Goal: Navigation & Orientation: Find specific page/section

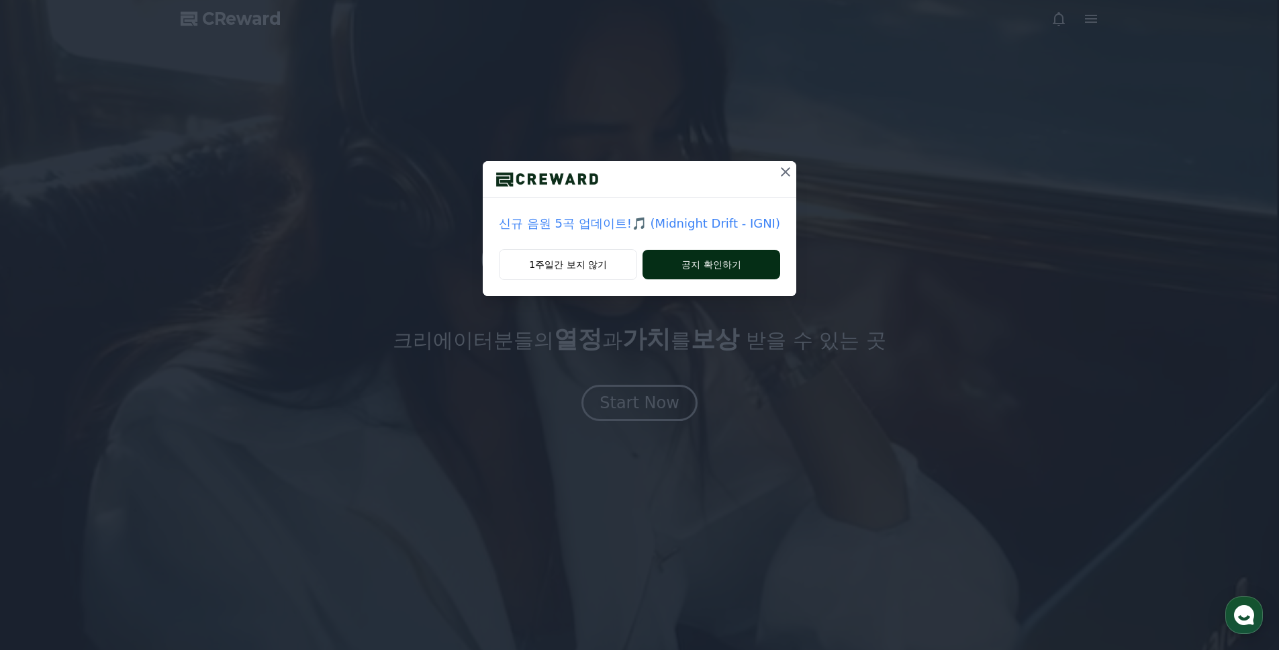
click at [685, 254] on button "공지 확인하기" at bounding box center [711, 265] width 138 height 30
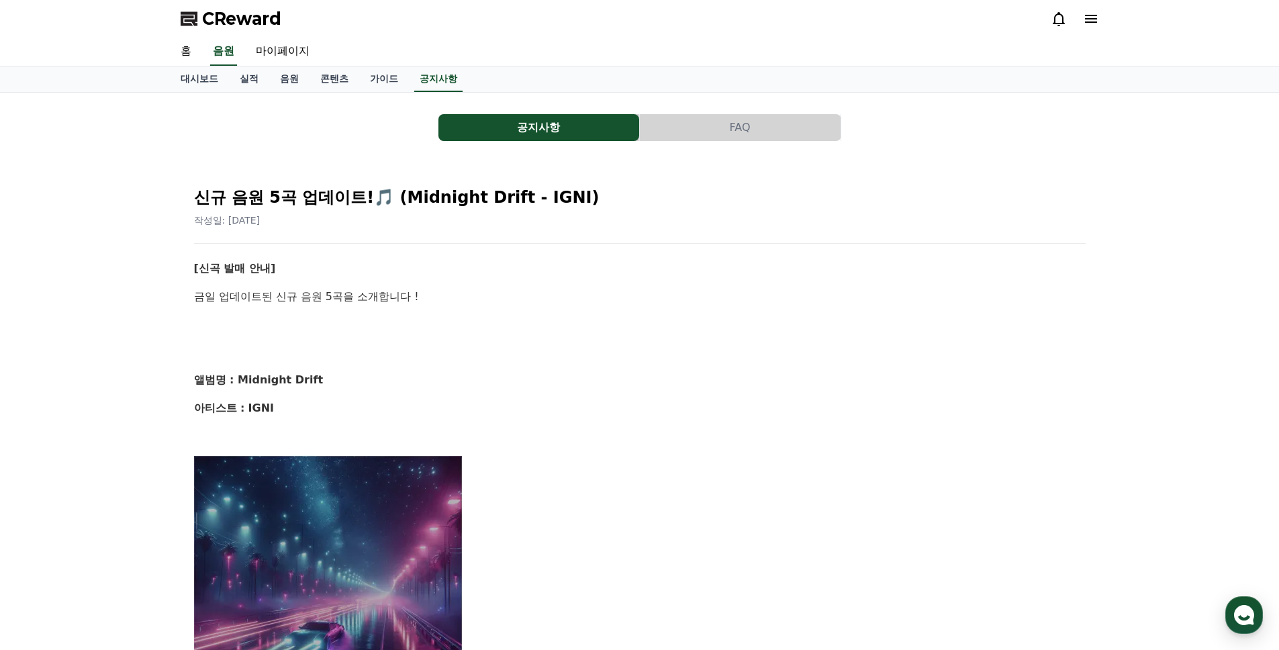
click at [1091, 18] on icon at bounding box center [1091, 19] width 16 height 16
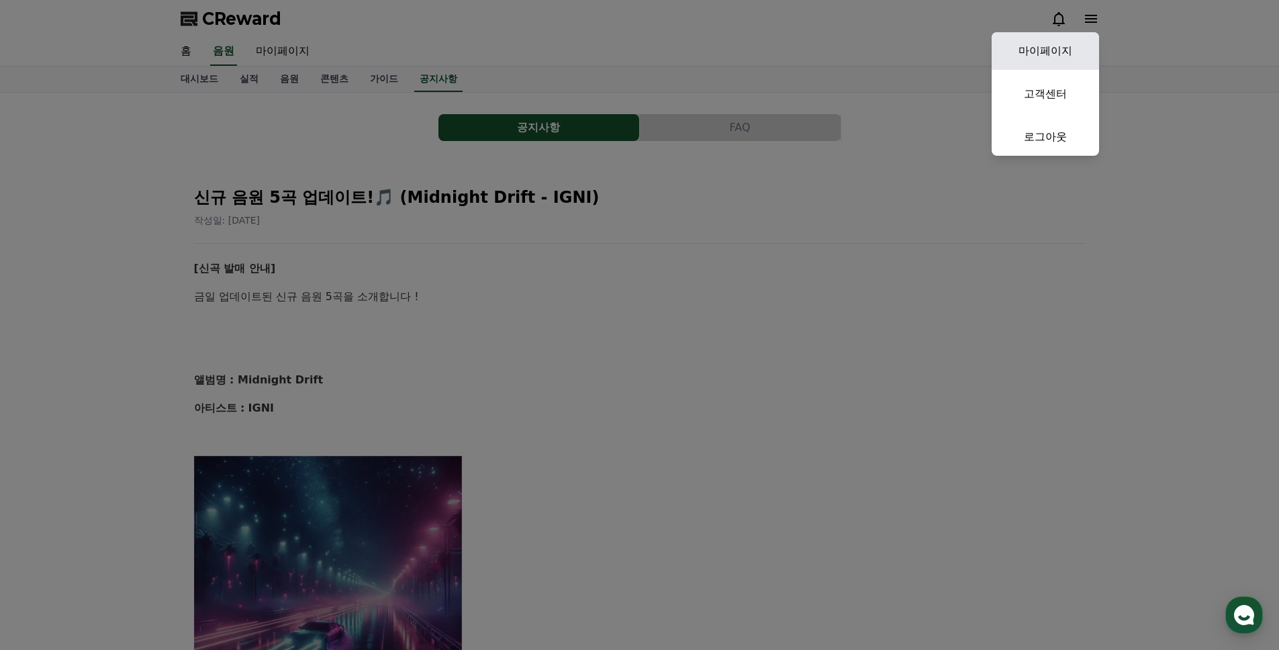
click at [1063, 45] on link "마이페이지" at bounding box center [1044, 51] width 107 height 38
select select "**********"
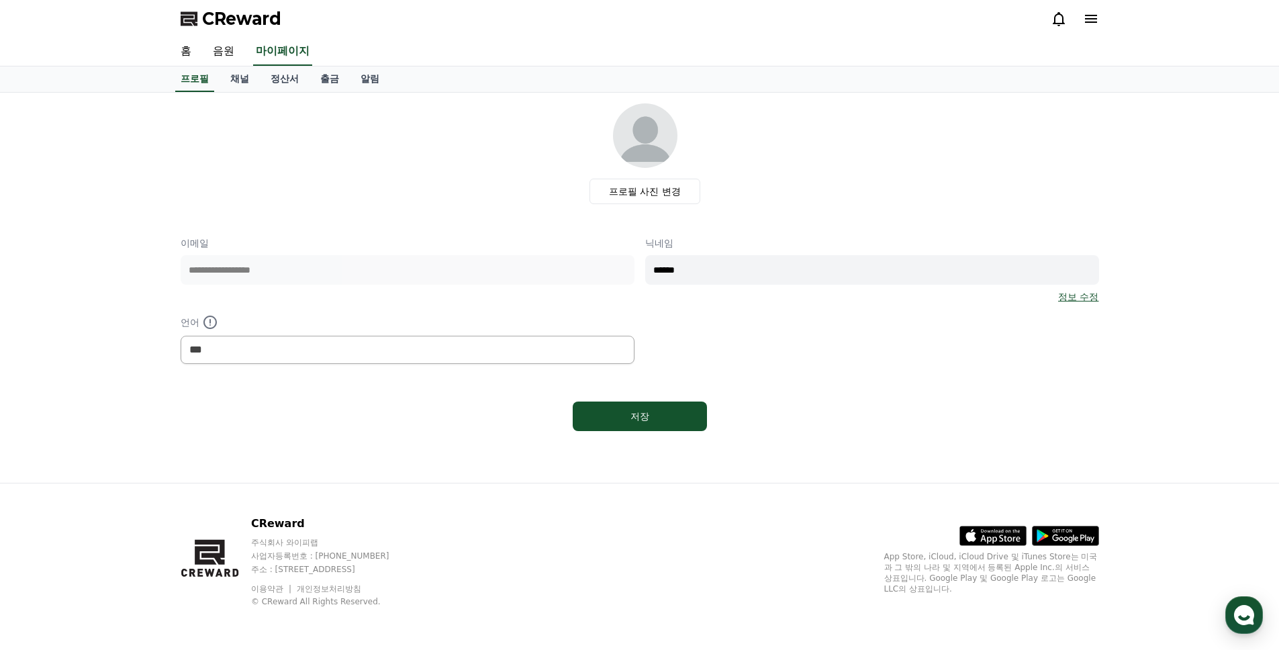
click at [1087, 23] on icon at bounding box center [1091, 19] width 16 height 16
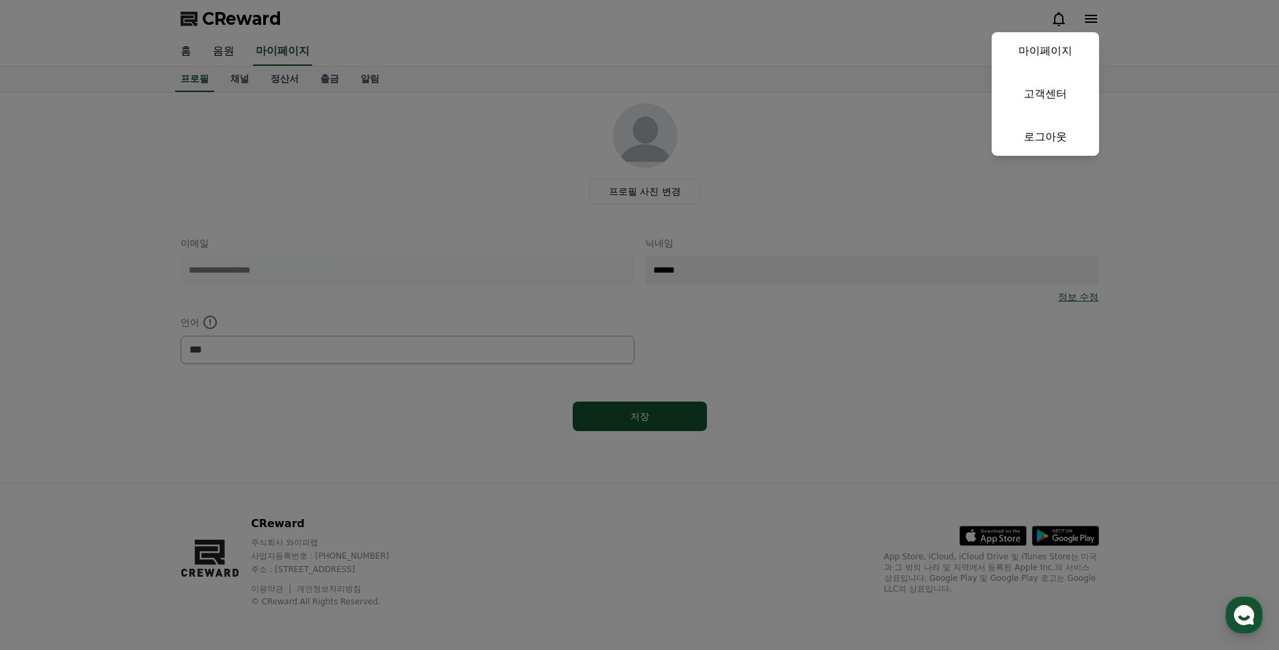
click at [1098, 16] on button "close" at bounding box center [639, 325] width 1279 height 650
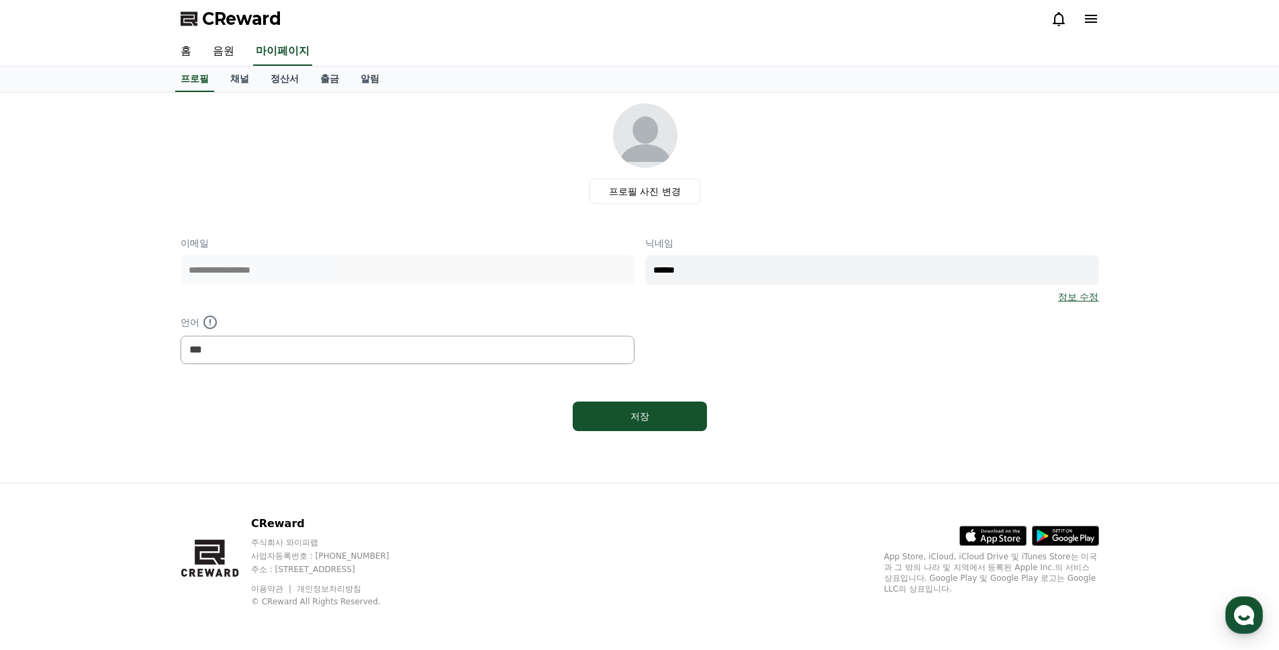
click at [1063, 17] on icon at bounding box center [1058, 19] width 12 height 14
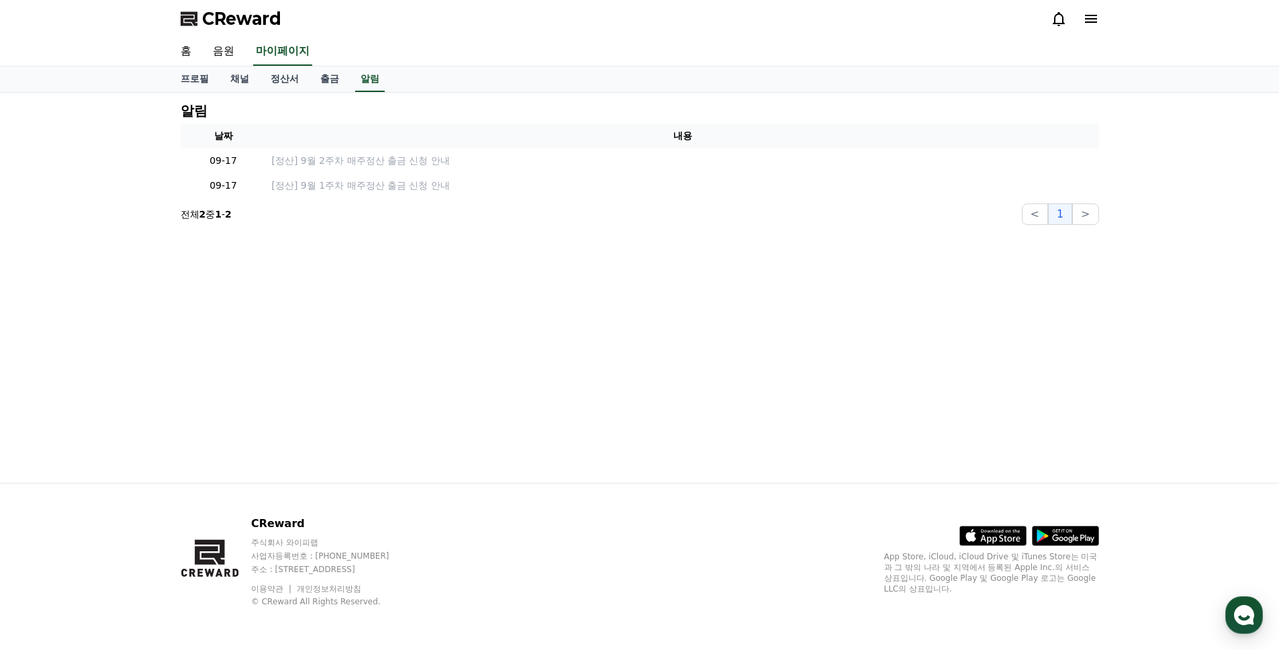
click at [1063, 18] on icon at bounding box center [1058, 19] width 12 height 14
click at [1093, 15] on icon at bounding box center [1091, 19] width 12 height 8
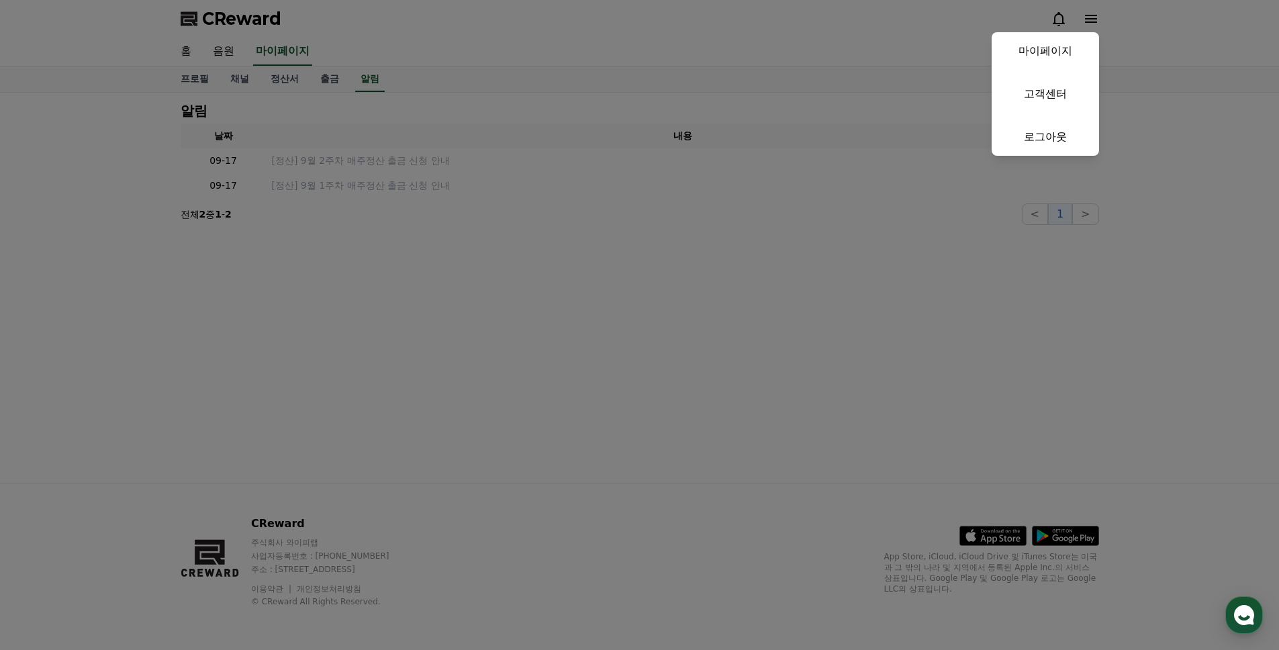
click at [1093, 15] on button "close" at bounding box center [639, 325] width 1279 height 650
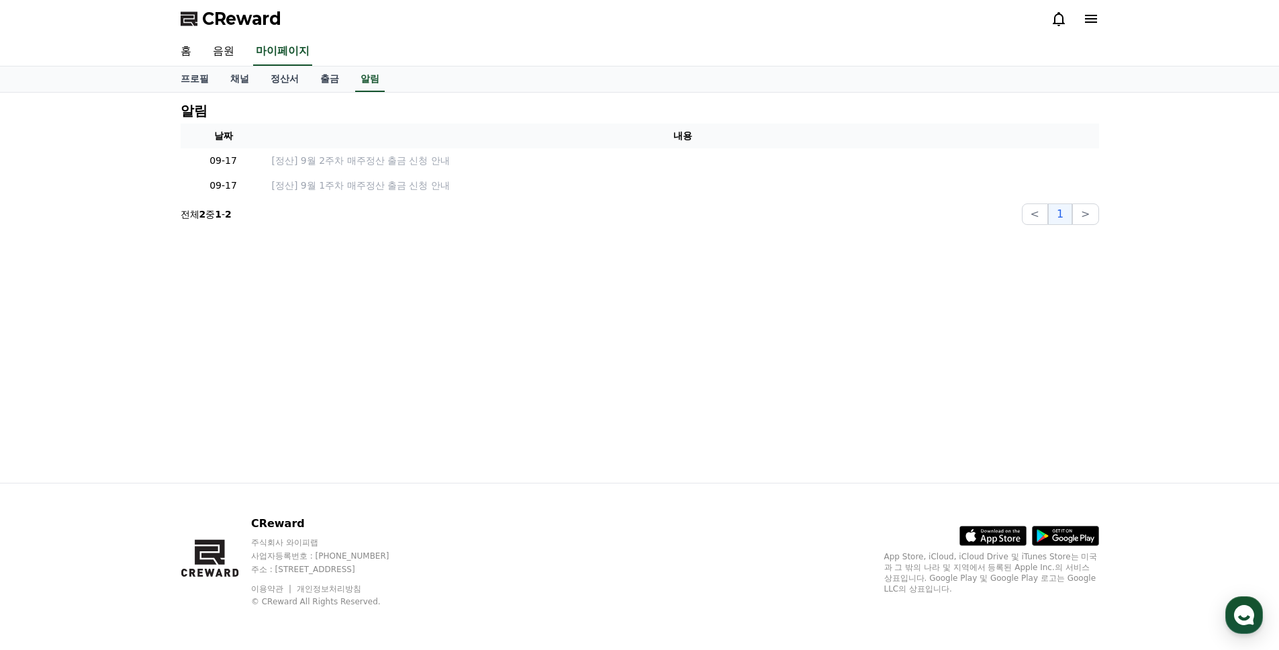
click at [237, 21] on span "CReward" at bounding box center [241, 18] width 79 height 21
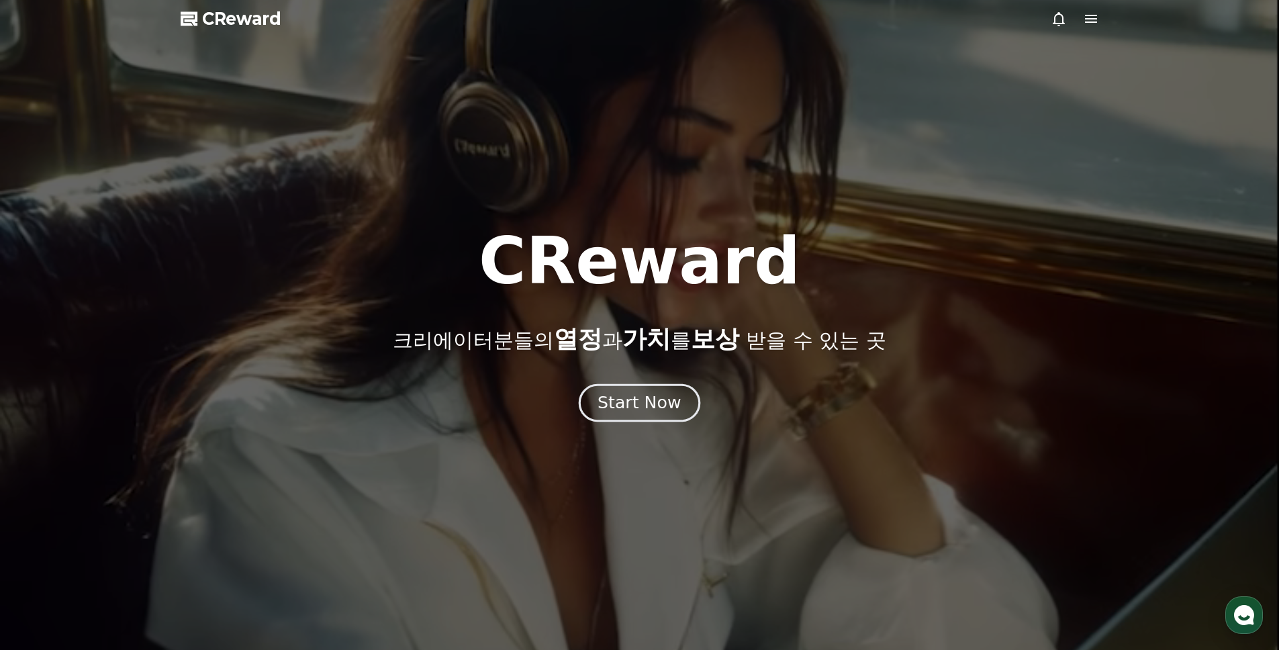
click at [670, 403] on div "Start Now" at bounding box center [638, 402] width 83 height 23
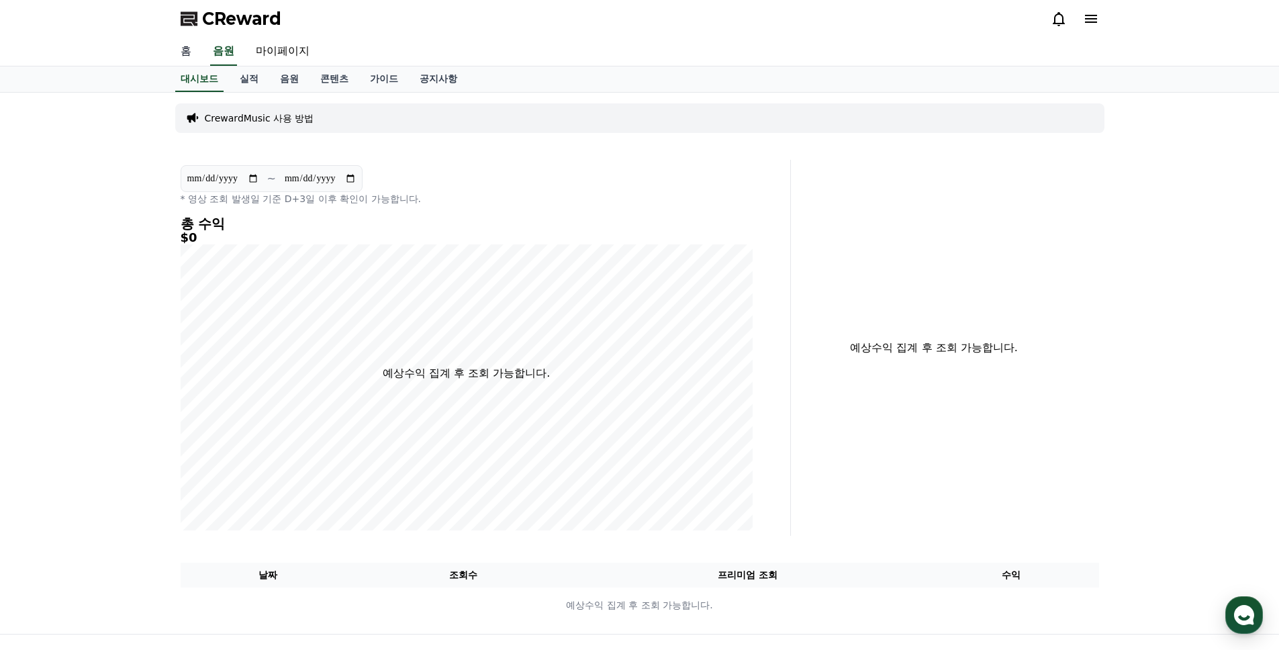
click at [195, 48] on link "홈" at bounding box center [186, 52] width 32 height 28
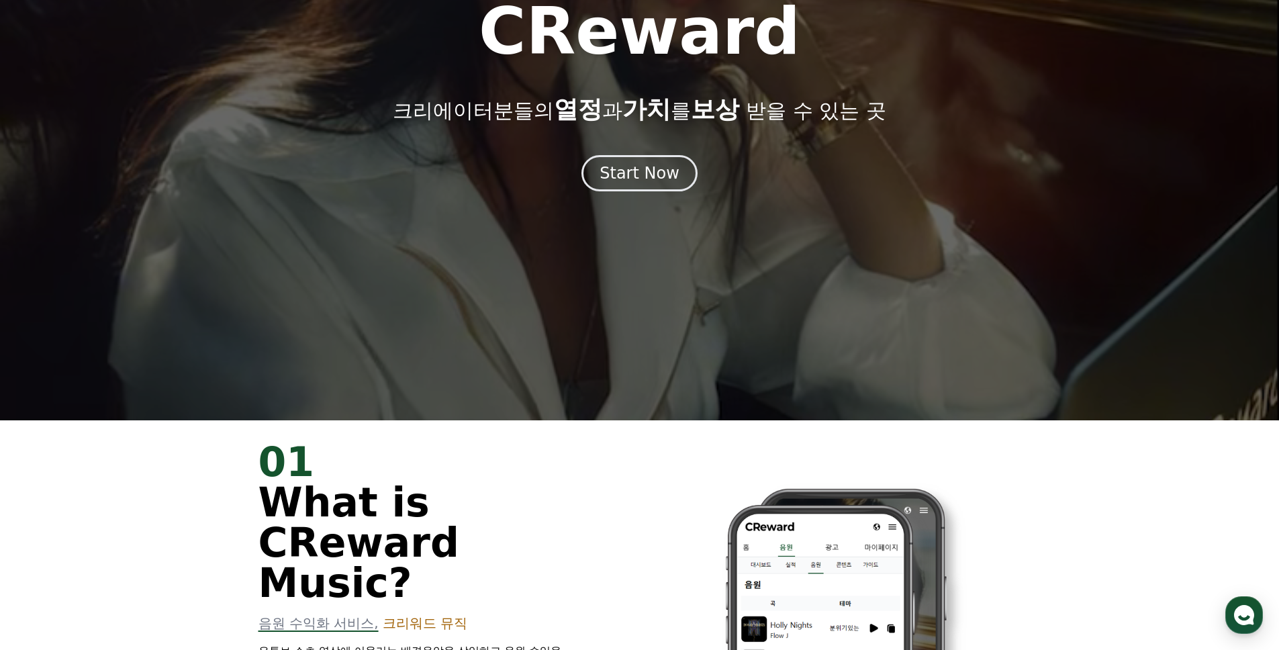
scroll to position [70, 0]
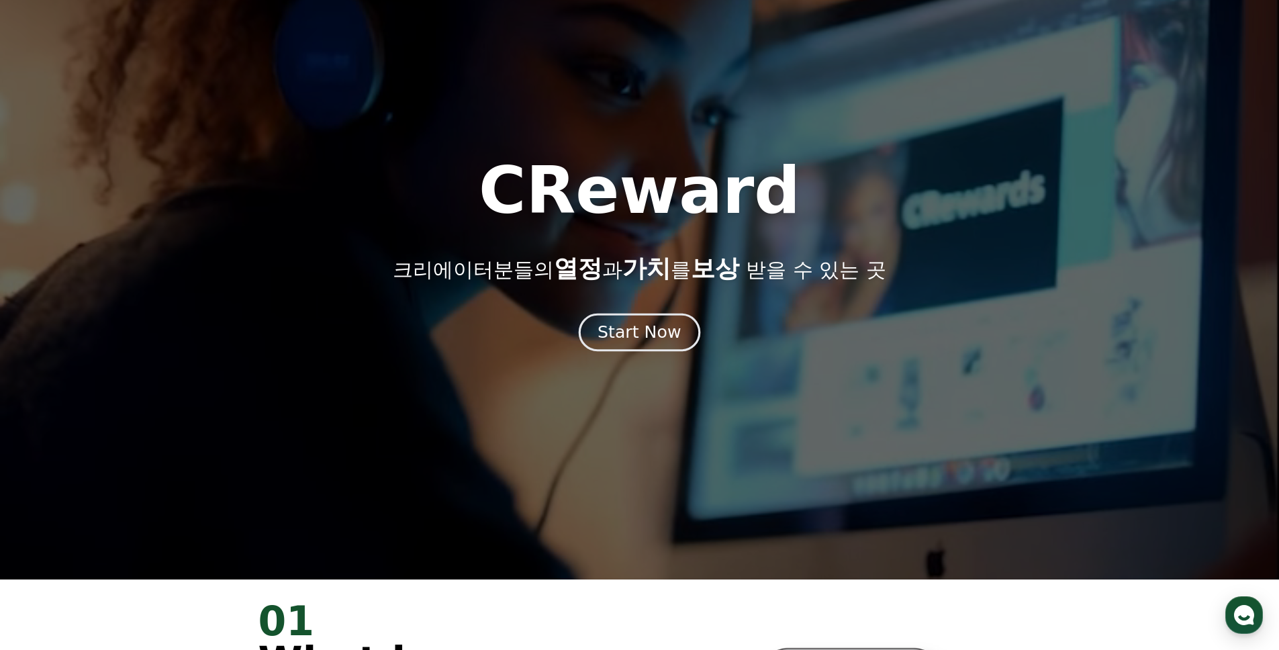
click at [642, 329] on div "Start Now" at bounding box center [638, 332] width 83 height 23
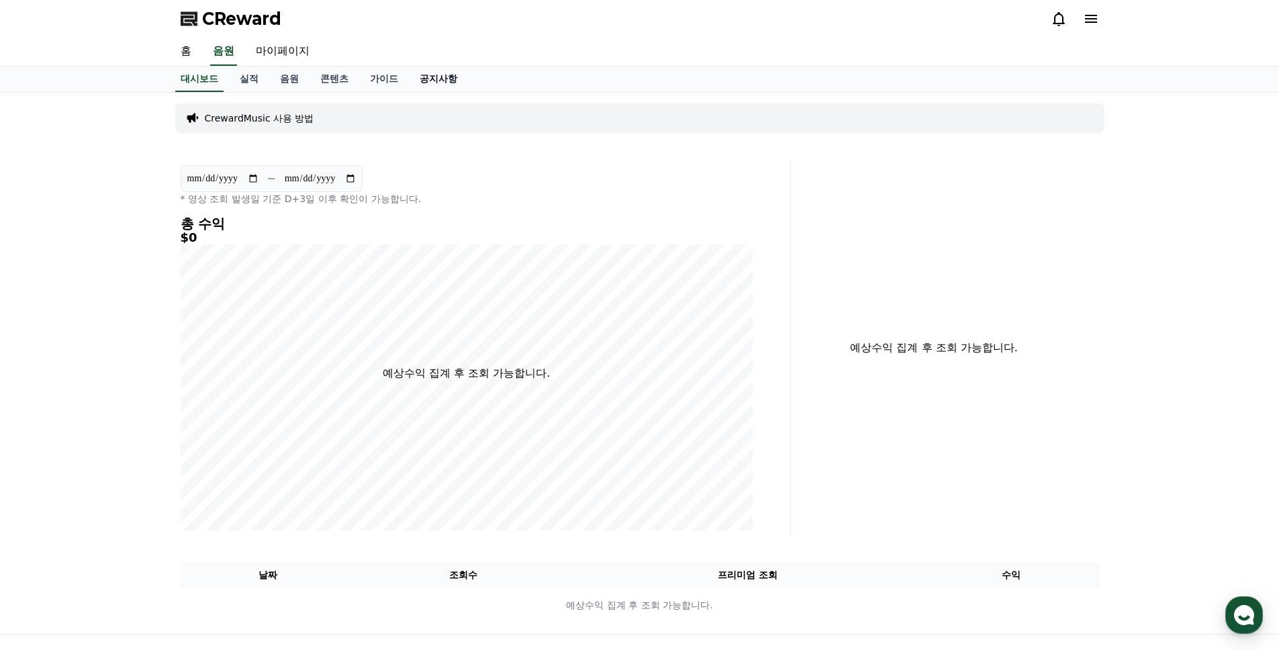
click at [421, 82] on link "공지사항" at bounding box center [438, 79] width 59 height 26
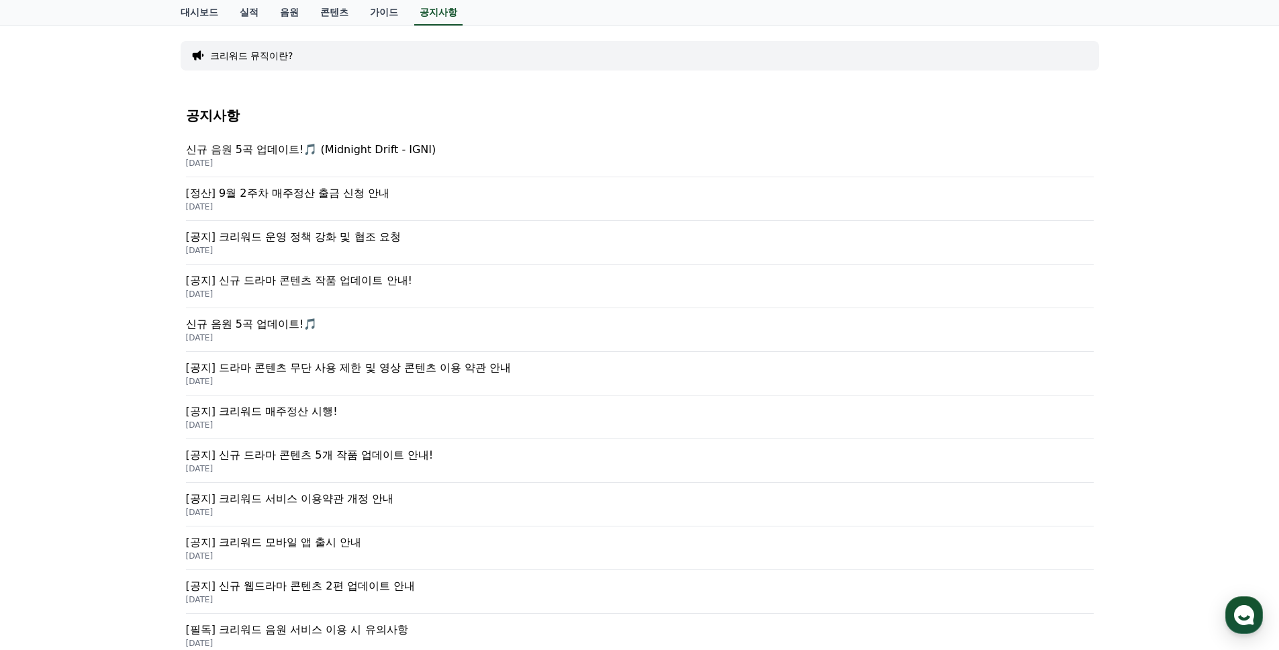
scroll to position [177, 0]
